Goal: Check status

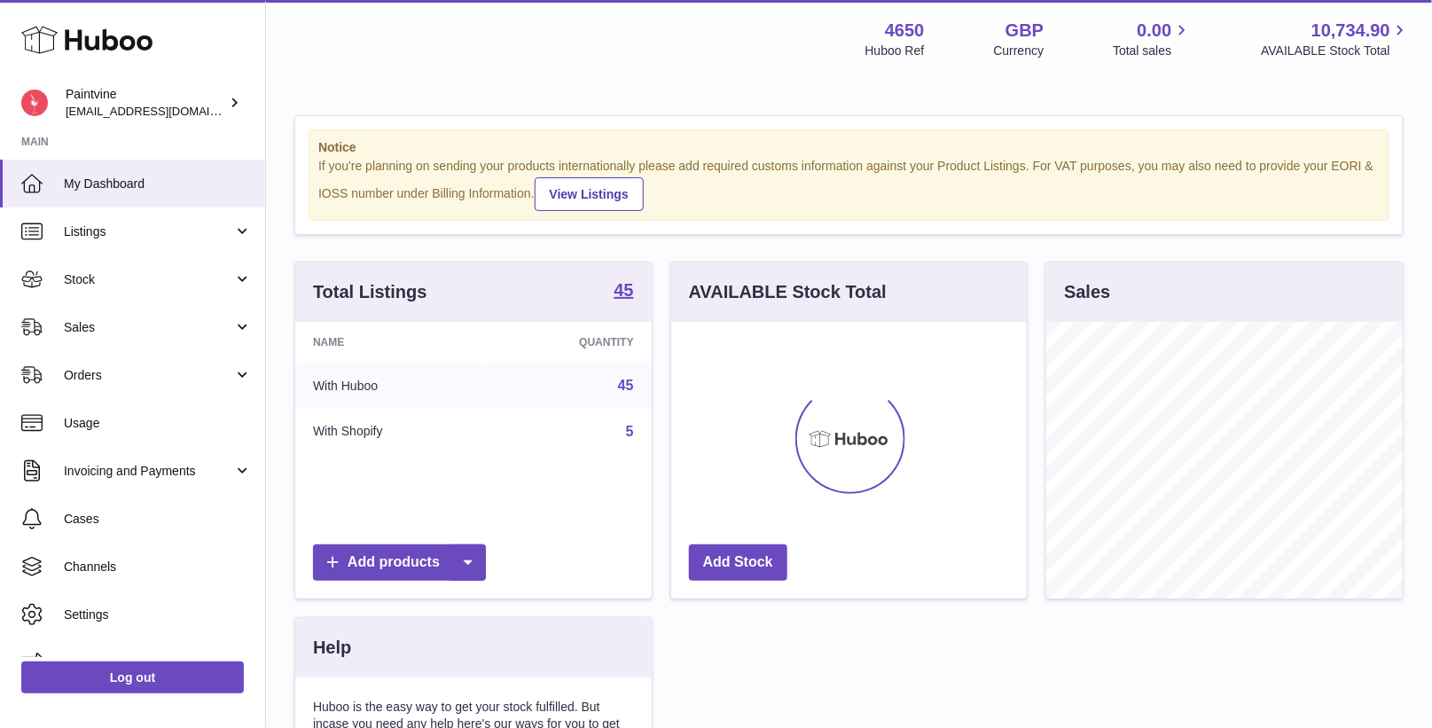
scroll to position [276, 357]
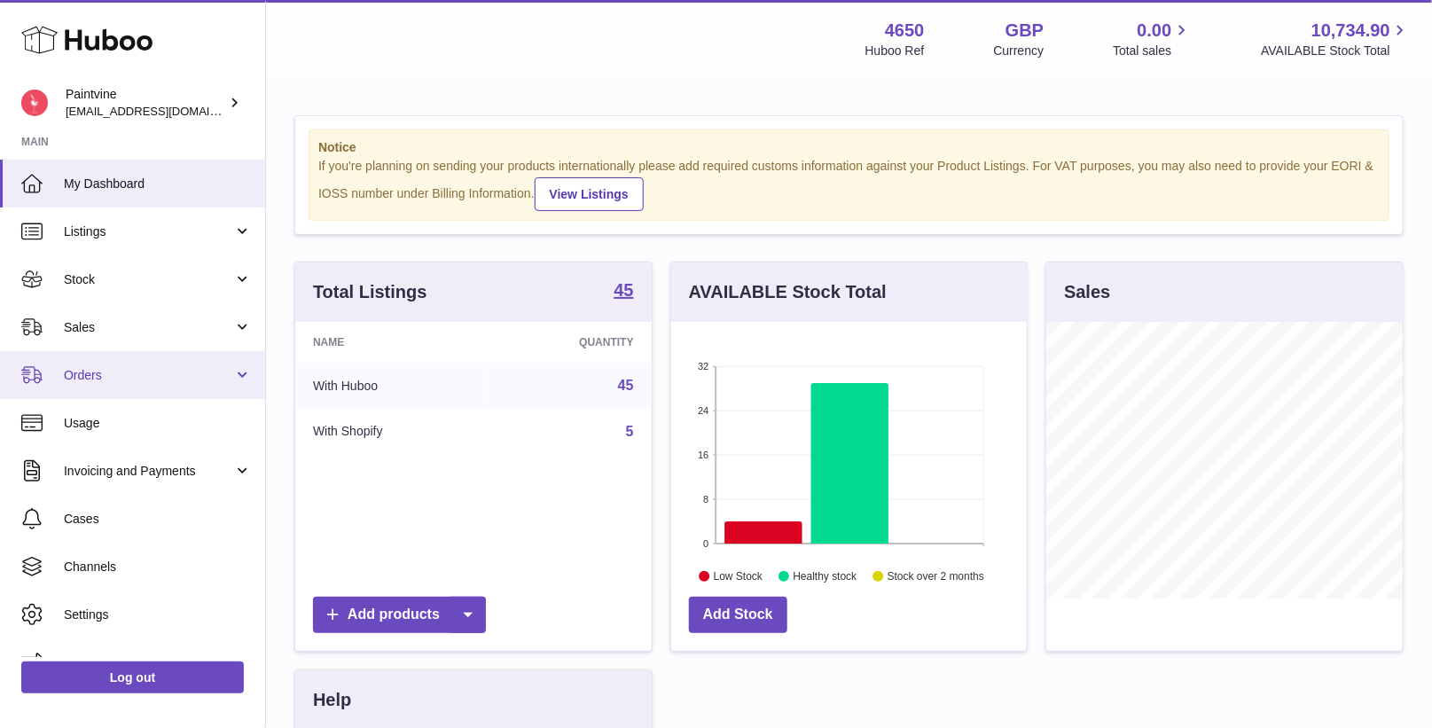
click at [165, 372] on span "Orders" at bounding box center [148, 375] width 169 height 17
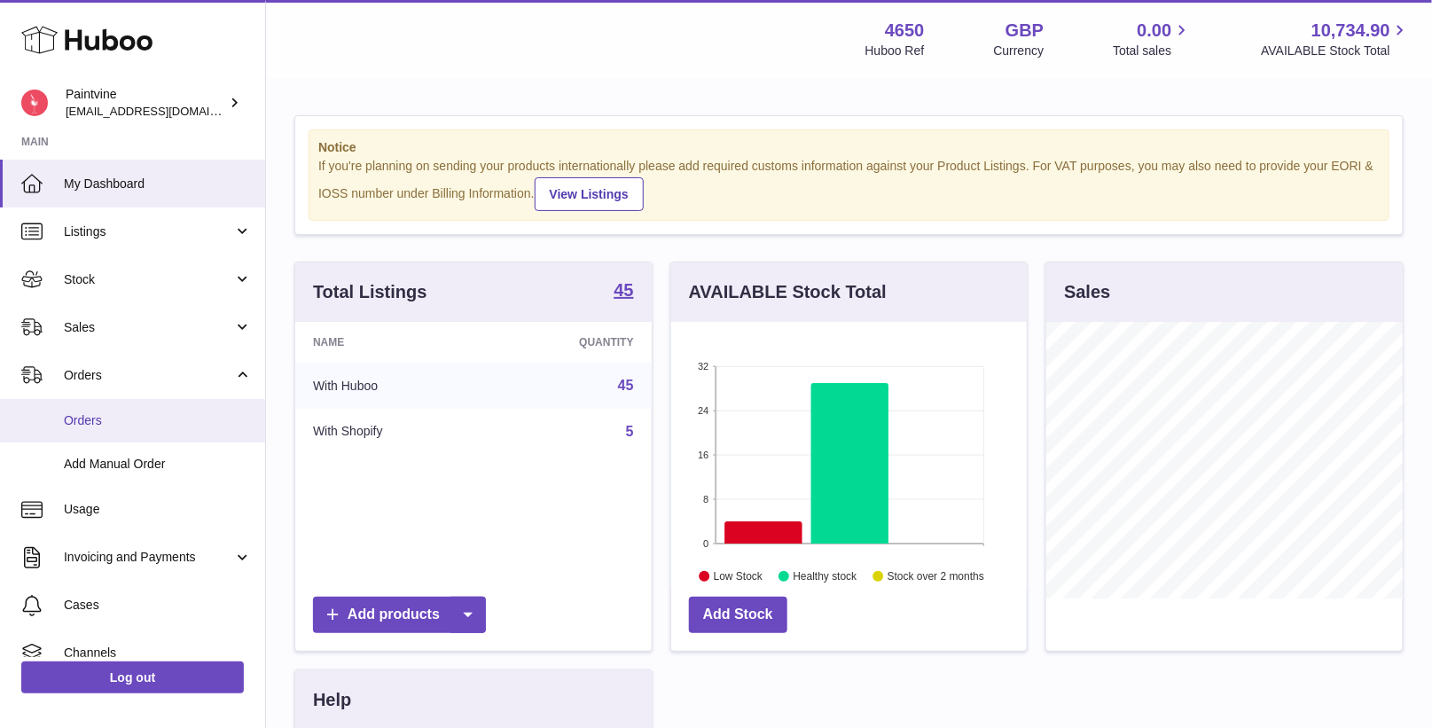
click at [170, 412] on span "Orders" at bounding box center [158, 420] width 188 height 17
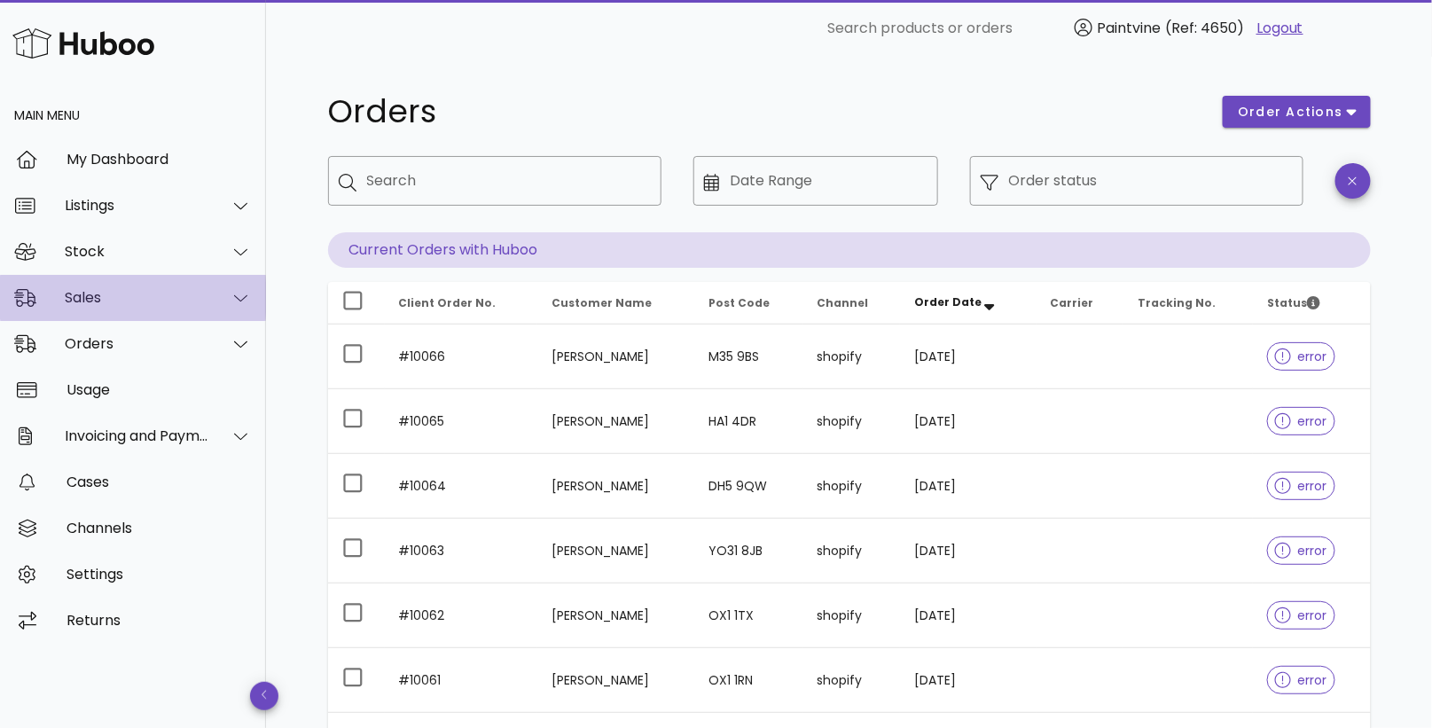
click at [194, 290] on div "Sales" at bounding box center [137, 297] width 145 height 17
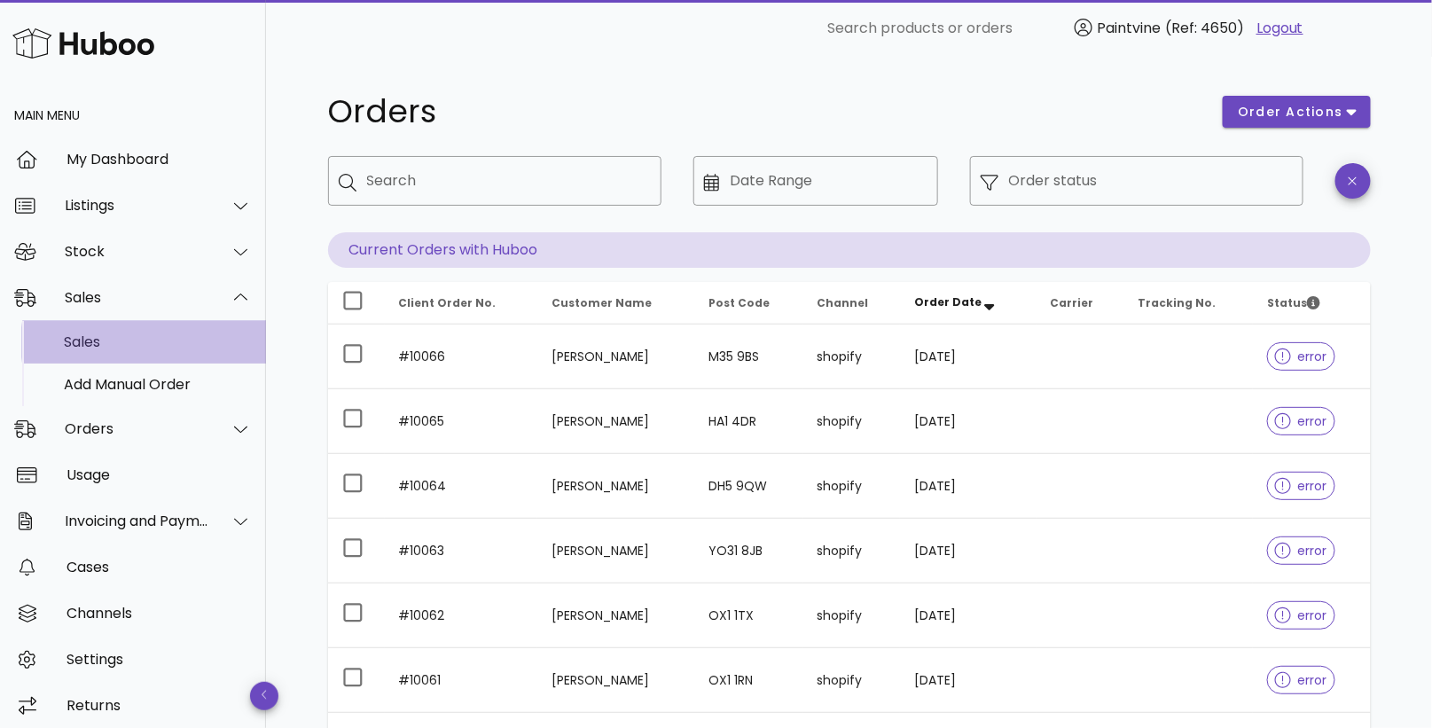
click at [149, 346] on div "Sales" at bounding box center [158, 341] width 188 height 17
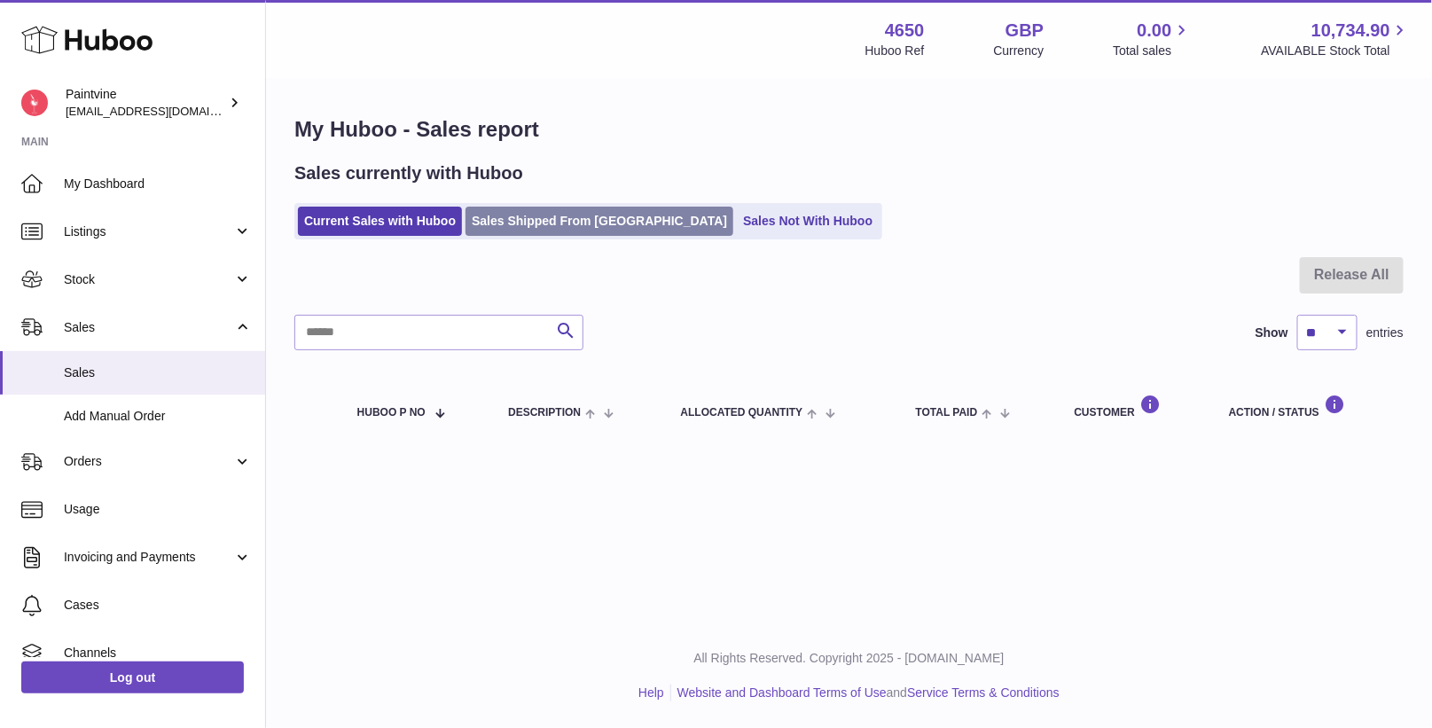
click at [556, 233] on link "Sales Shipped From [GEOGRAPHIC_DATA]" at bounding box center [600, 221] width 268 height 29
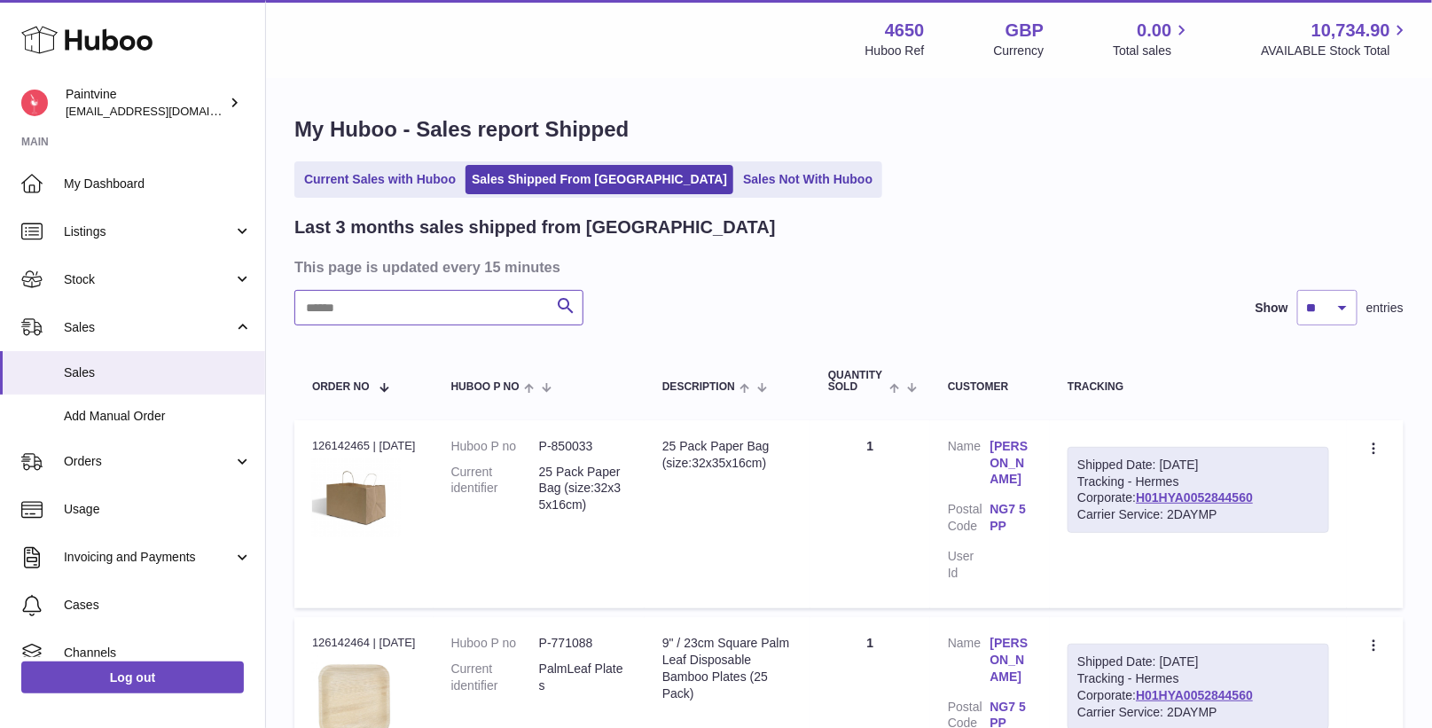
click at [478, 311] on input "text" at bounding box center [438, 307] width 289 height 35
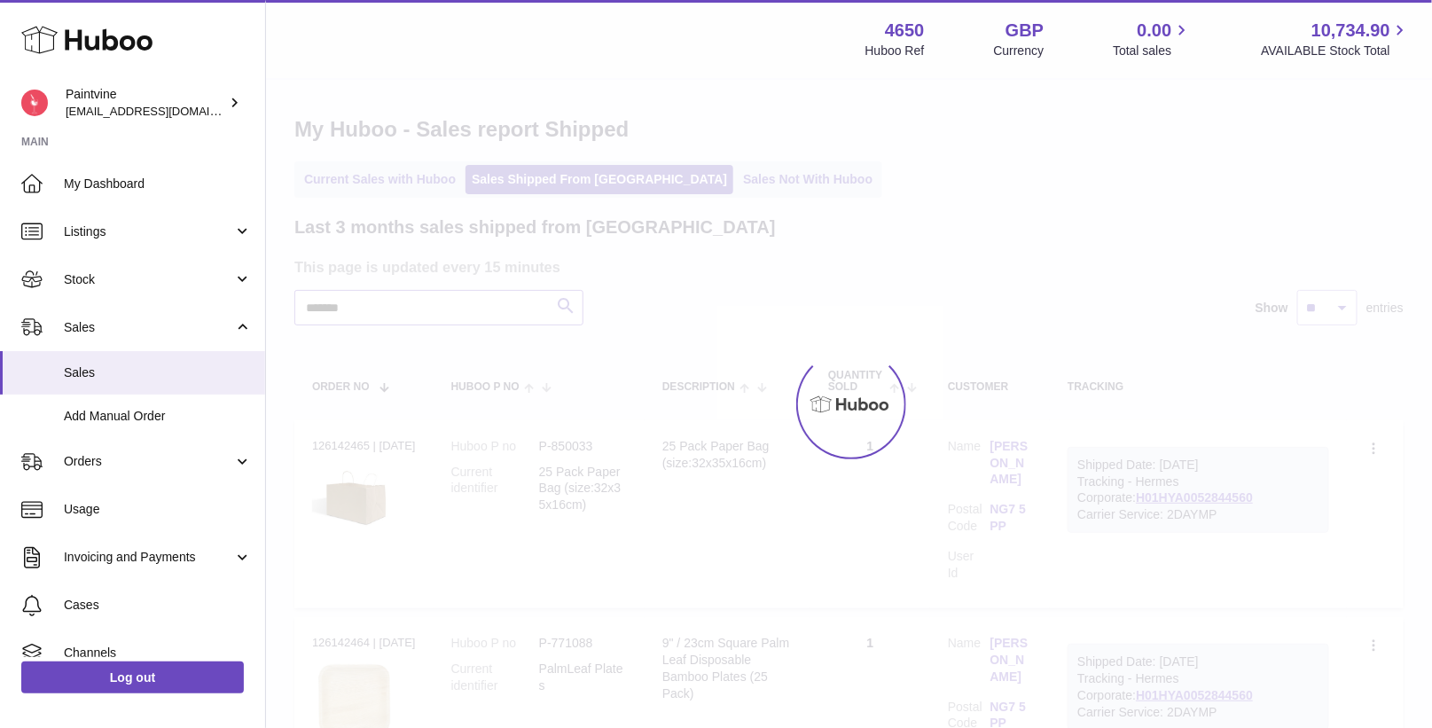
type input "*******"
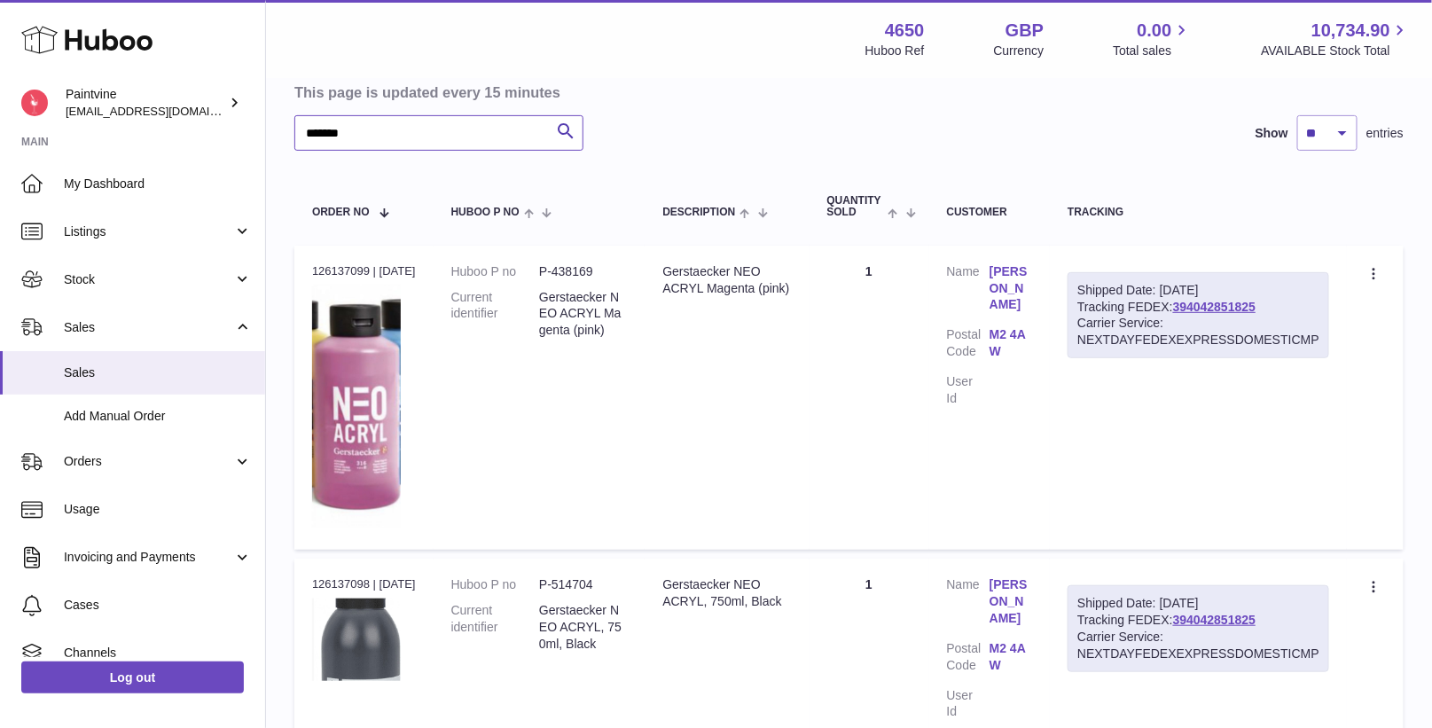
scroll to position [387, 0]
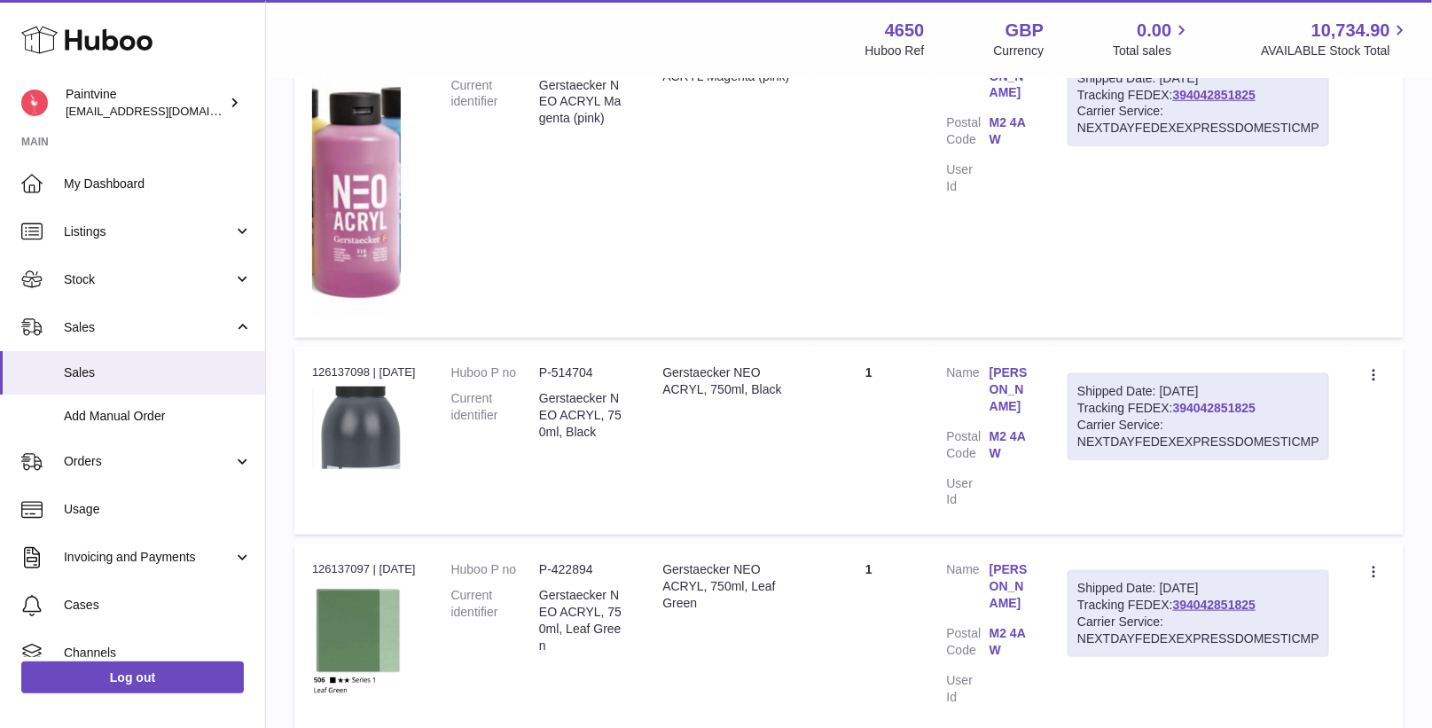
click at [1228, 405] on link "394042851825" at bounding box center [1214, 408] width 82 height 14
